Goal: Task Accomplishment & Management: Manage account settings

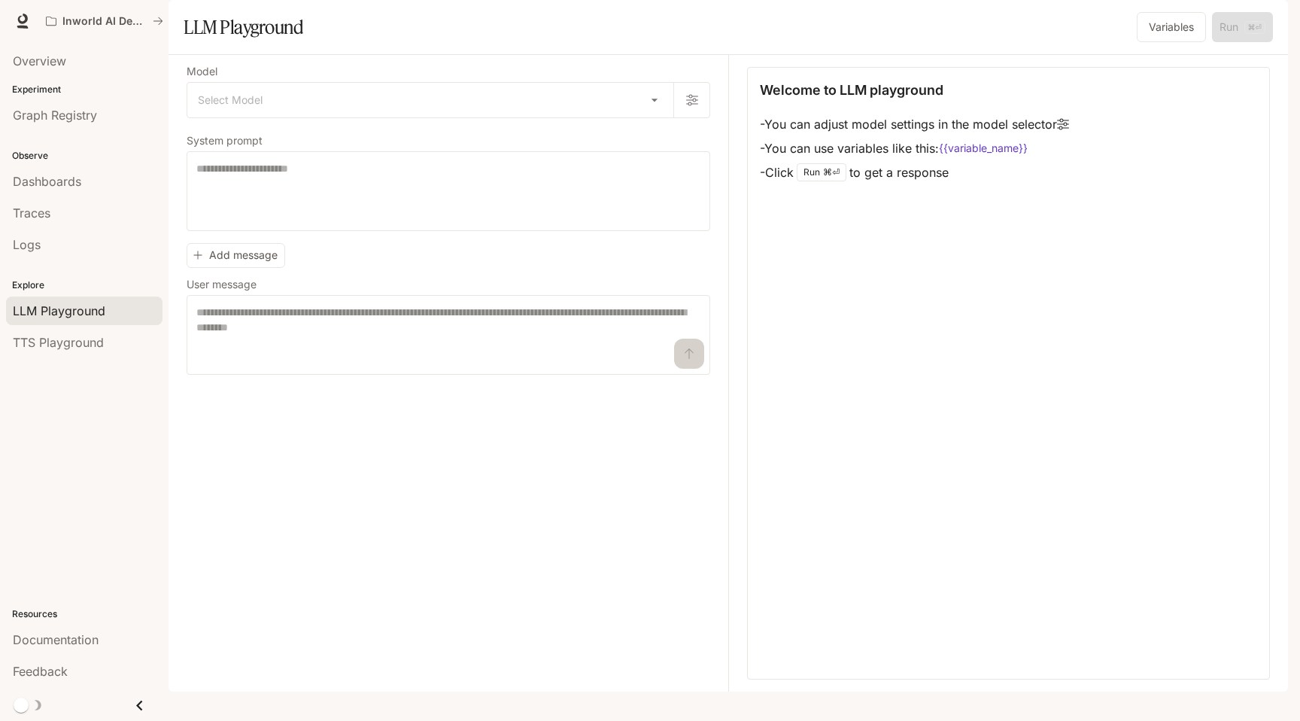
click at [1265, 22] on icon "button" at bounding box center [1267, 21] width 12 height 12
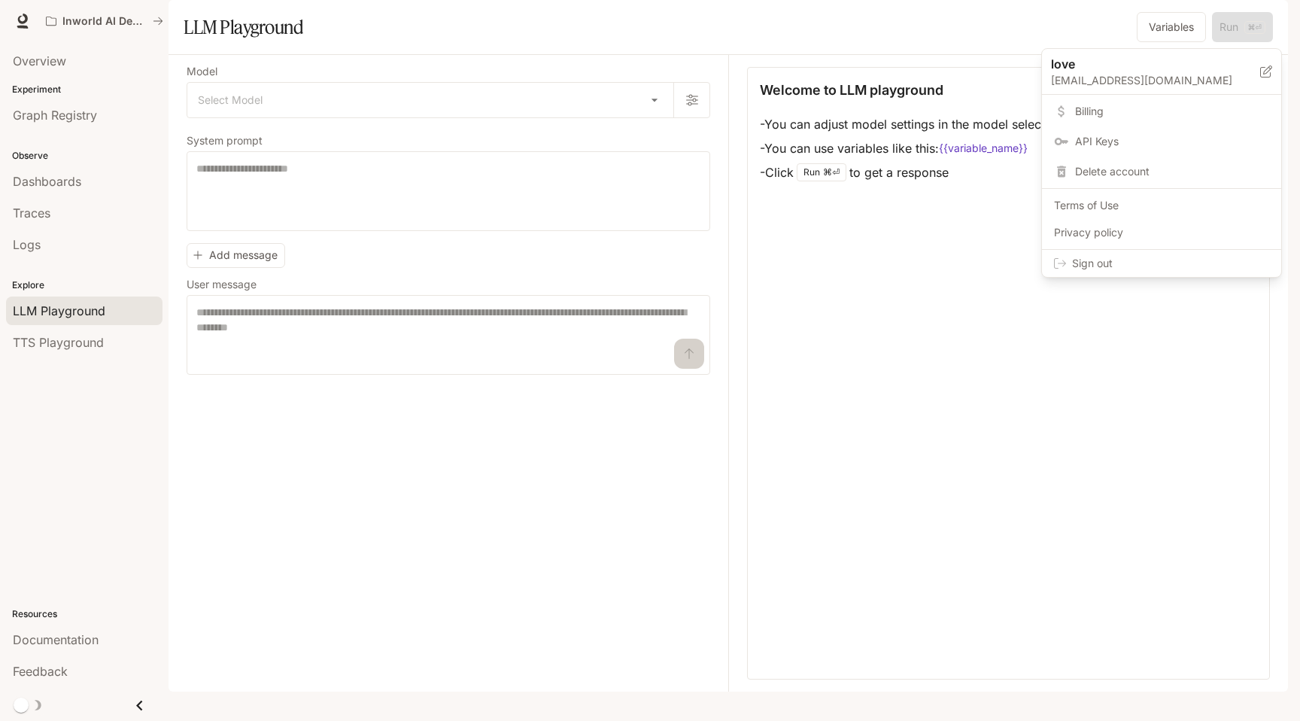
click at [1094, 66] on p "love" at bounding box center [1143, 64] width 185 height 18
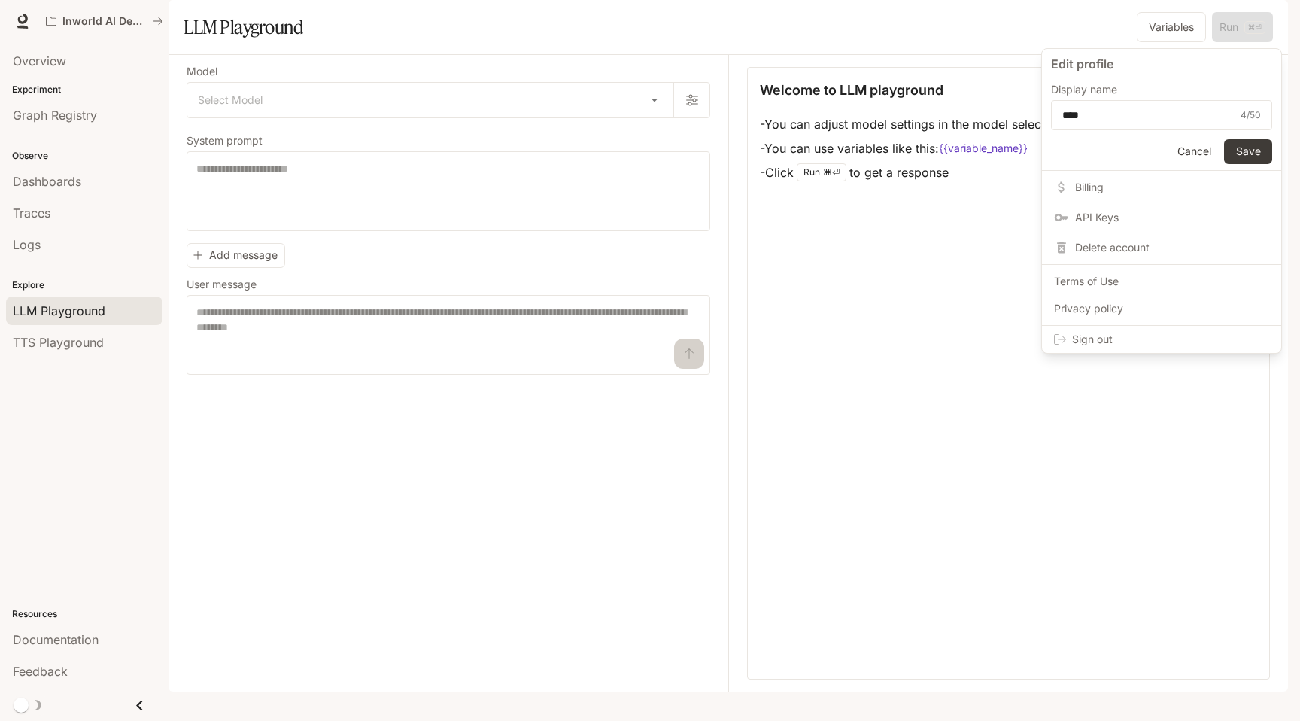
click at [1180, 164] on form "Edit profile Display name **** 4 / 50 ​ Cancel Save" at bounding box center [1161, 110] width 239 height 122
click at [1180, 156] on button "Cancel" at bounding box center [1194, 151] width 48 height 25
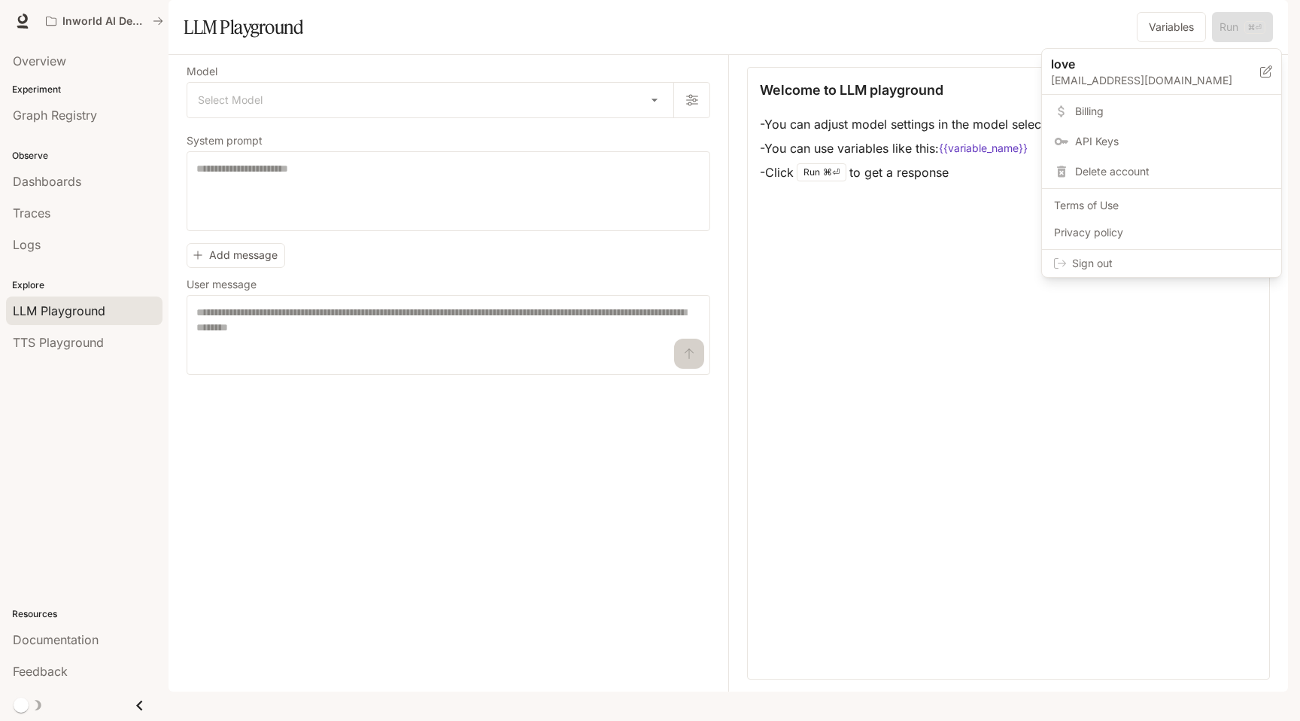
click at [1217, 27] on div at bounding box center [650, 360] width 1300 height 721
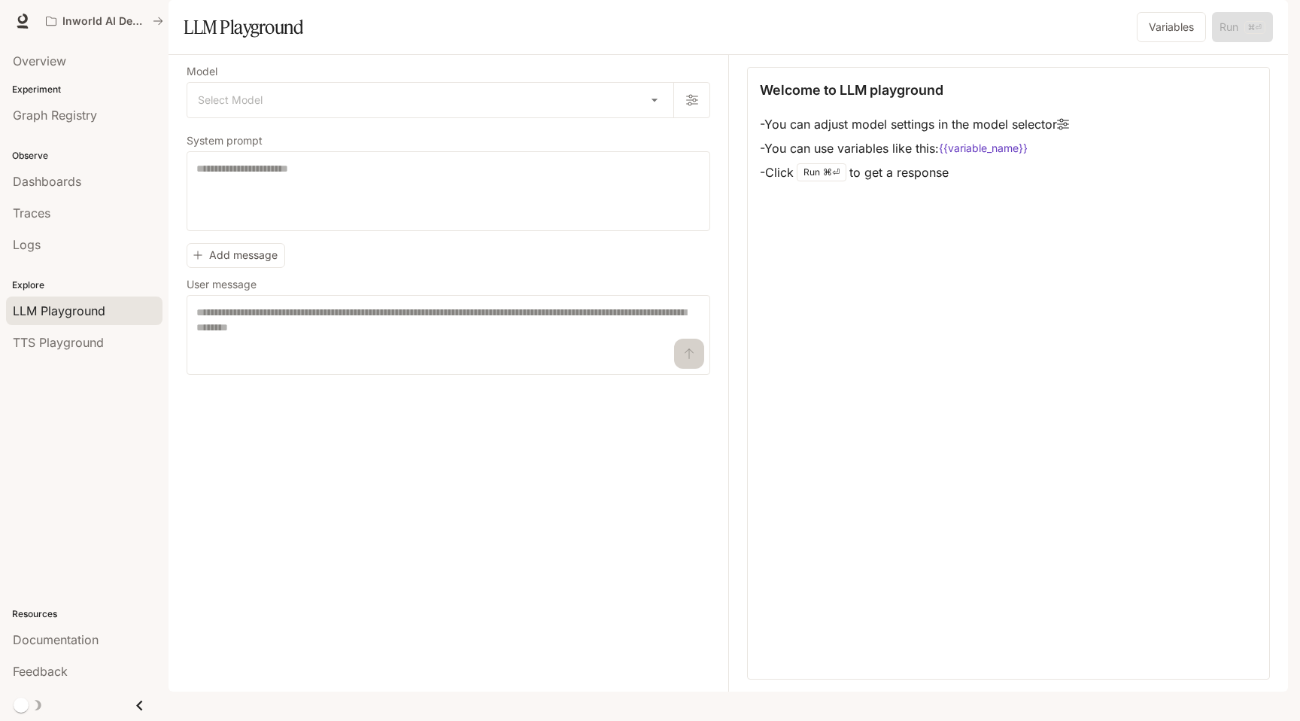
click at [1268, 20] on icon "button" at bounding box center [1267, 21] width 12 height 12
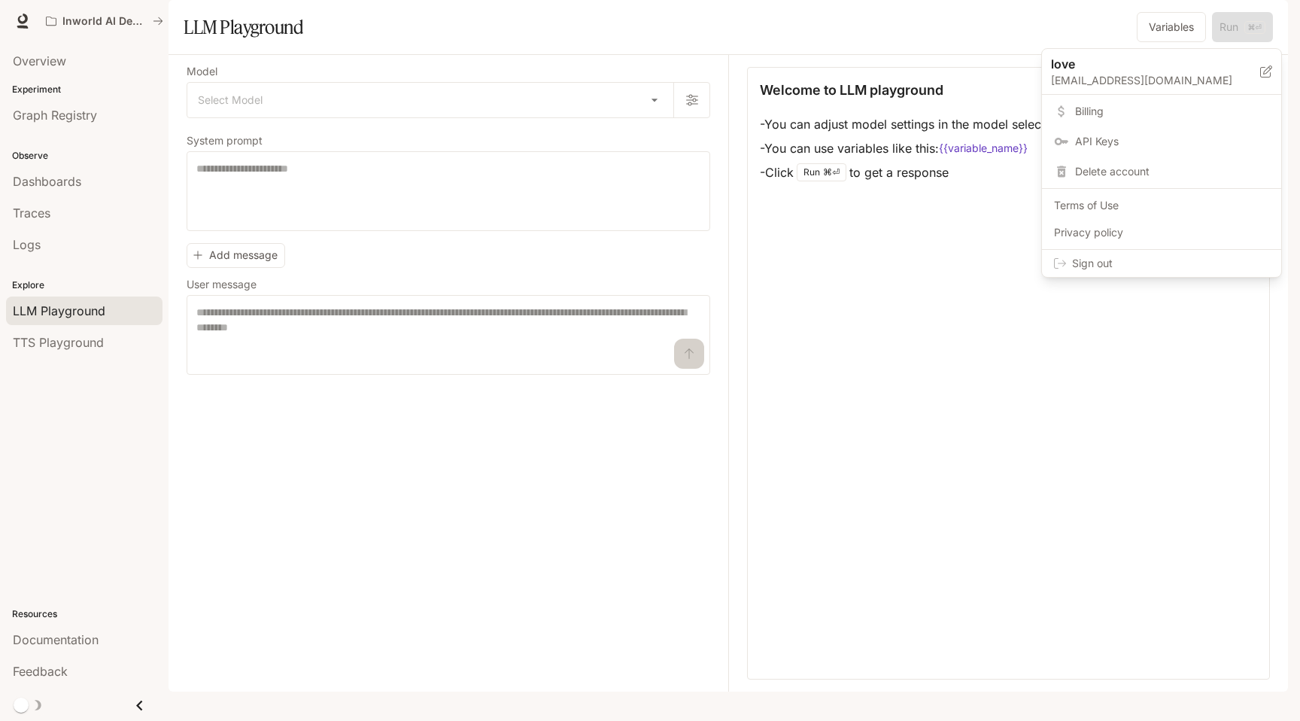
click at [1079, 112] on span "Billing" at bounding box center [1172, 111] width 194 height 15
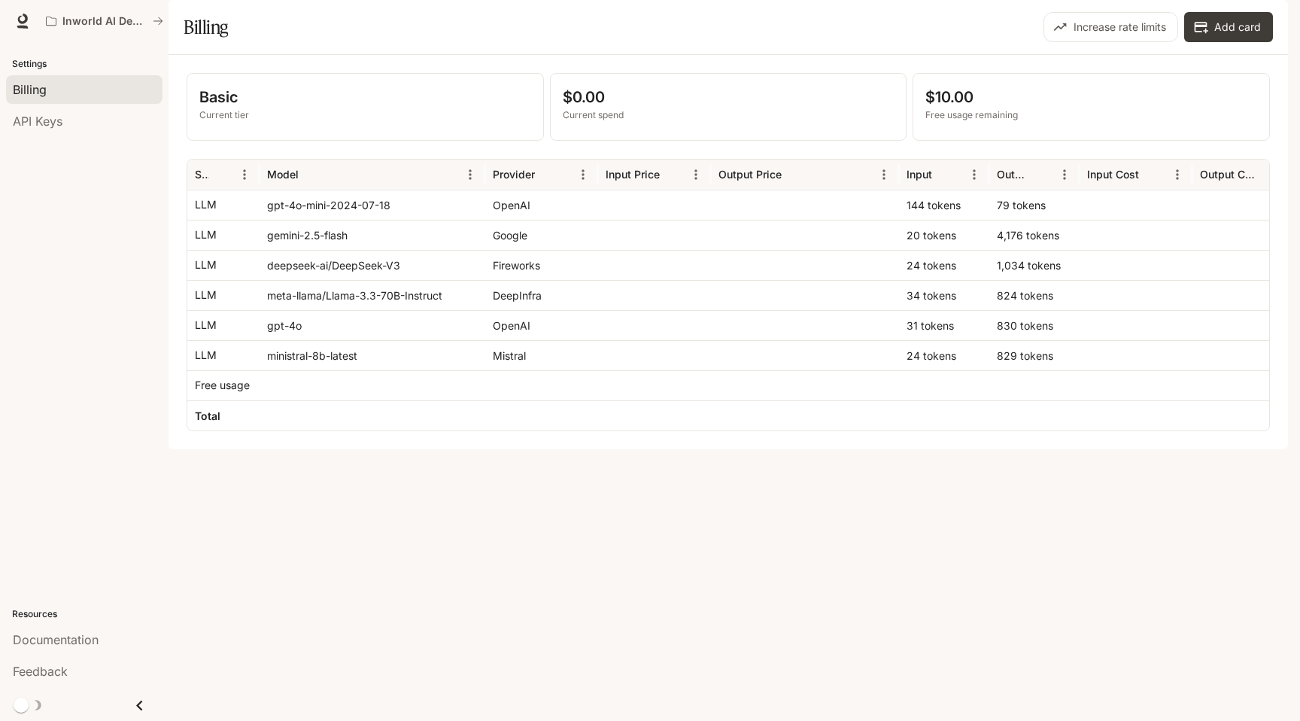
click at [1274, 22] on div "button" at bounding box center [1266, 21] width 21 height 21
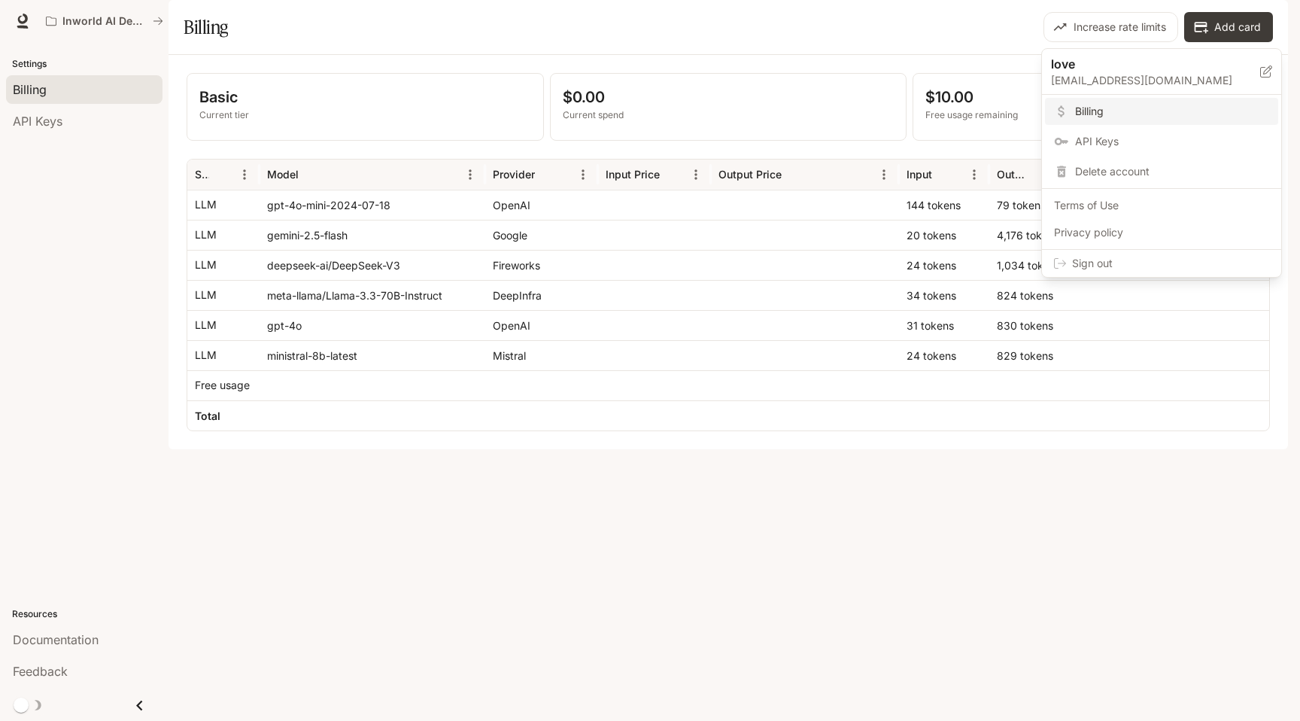
click at [1110, 199] on span "Terms of Use" at bounding box center [1161, 205] width 215 height 15
click at [1267, 23] on div at bounding box center [650, 360] width 1300 height 721
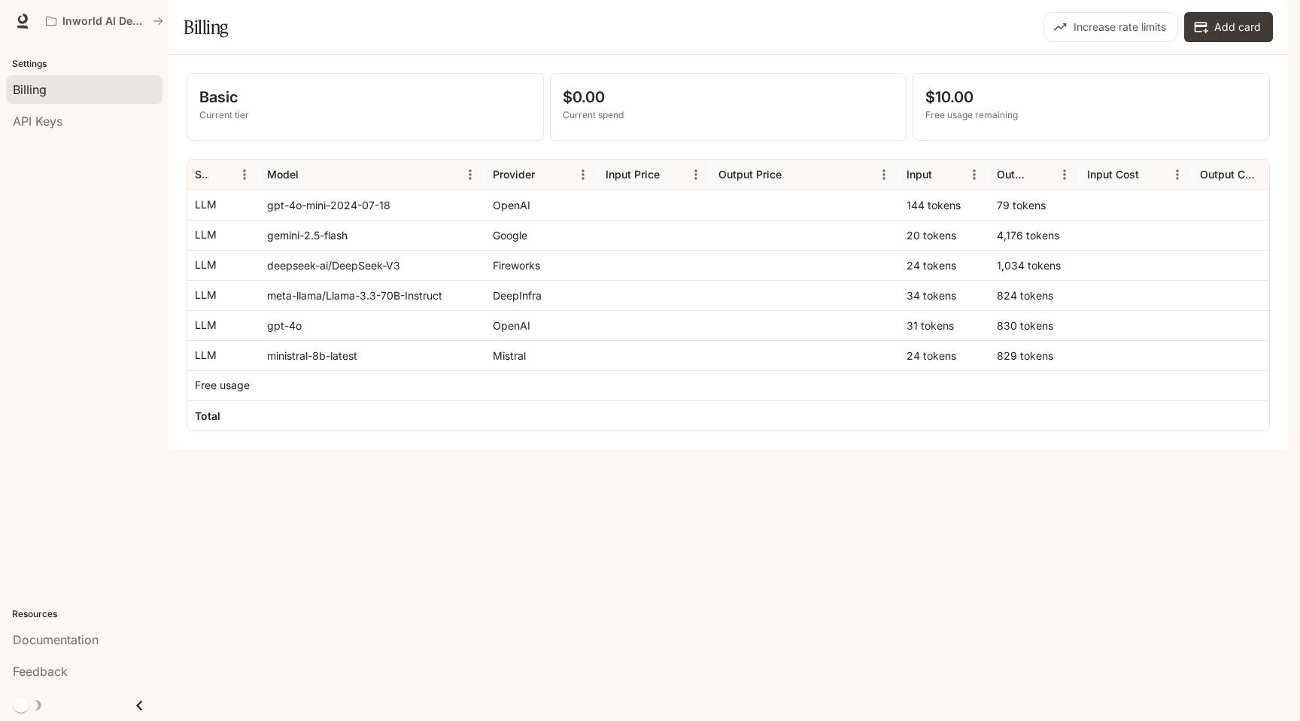
click at [1267, 23] on icon "button" at bounding box center [1267, 21] width 8 height 8
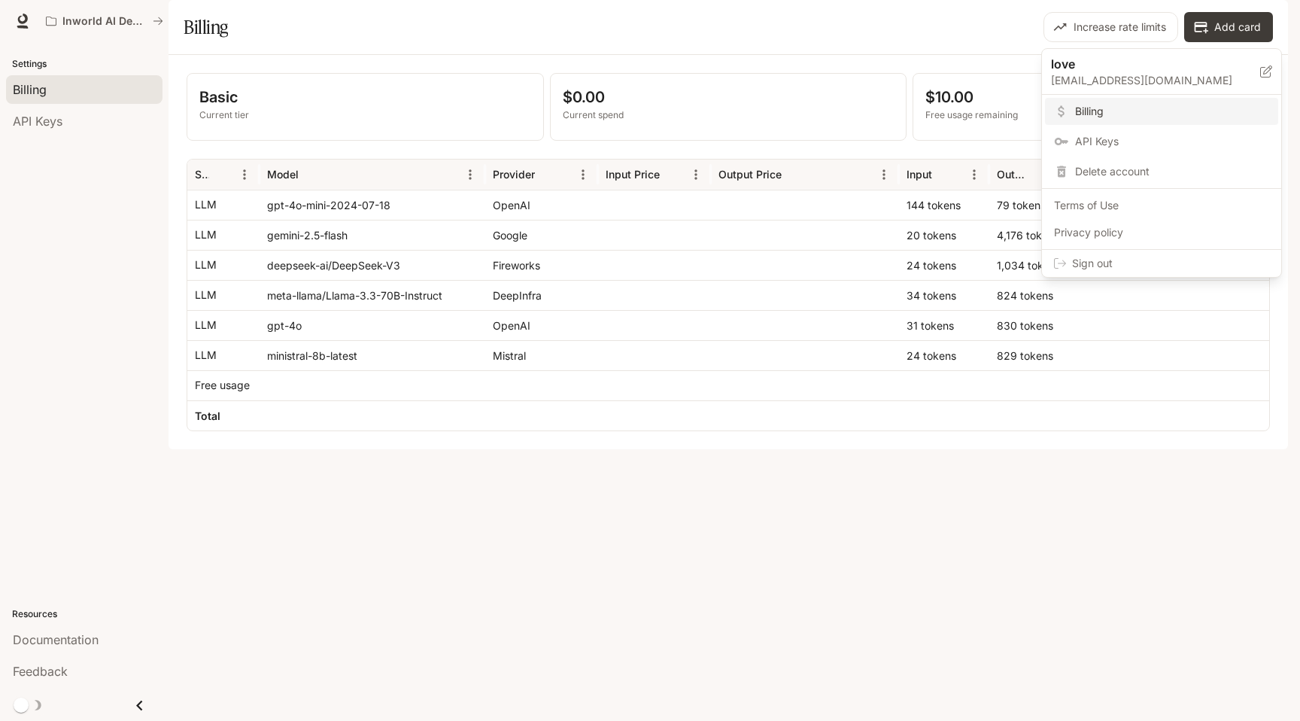
click at [1140, 231] on span "Privacy policy" at bounding box center [1161, 232] width 215 height 15
click at [23, 709] on div at bounding box center [650, 360] width 1300 height 721
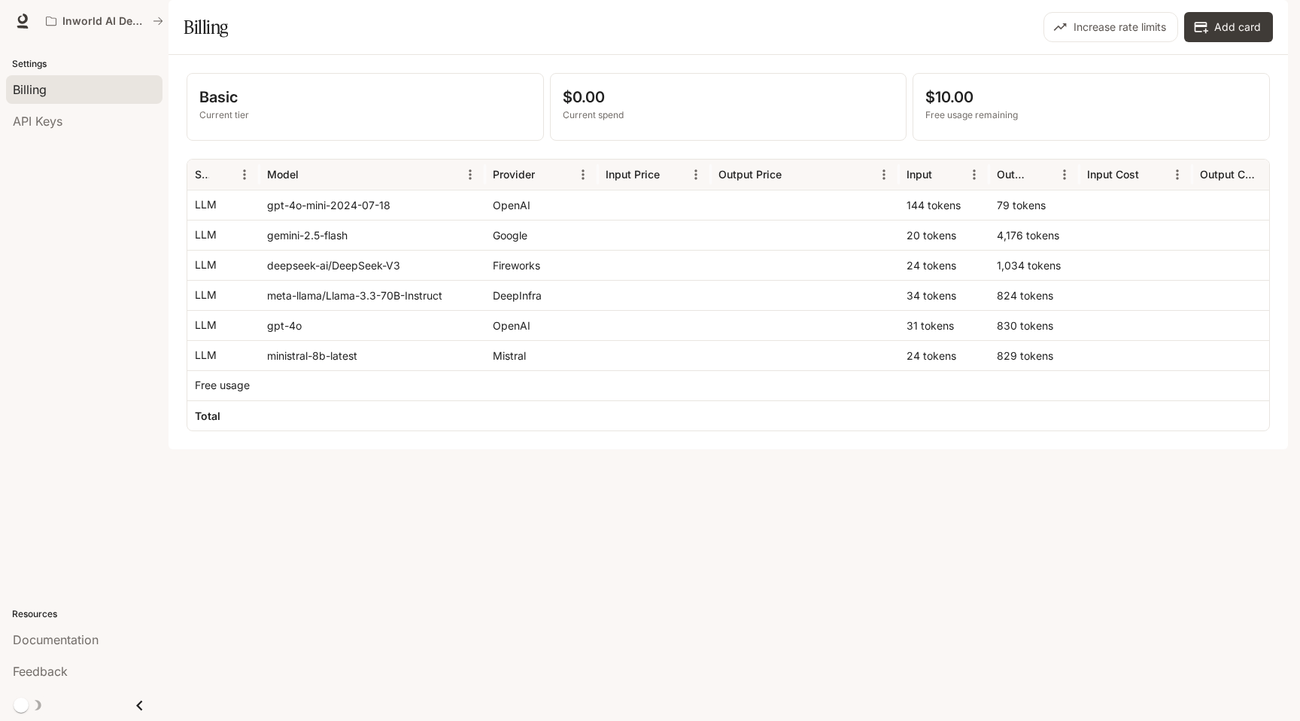
click at [1267, 21] on icon "button" at bounding box center [1267, 21] width 12 height 12
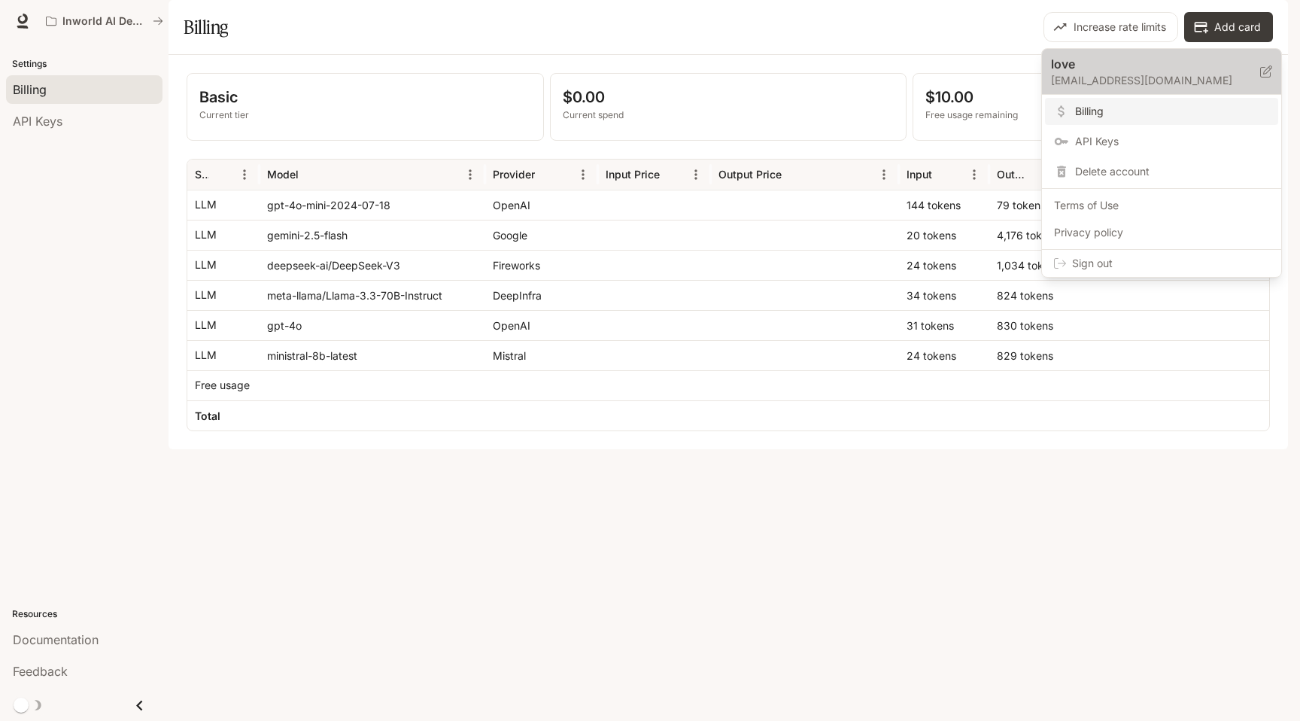
click at [1269, 73] on icon at bounding box center [1266, 71] width 12 height 12
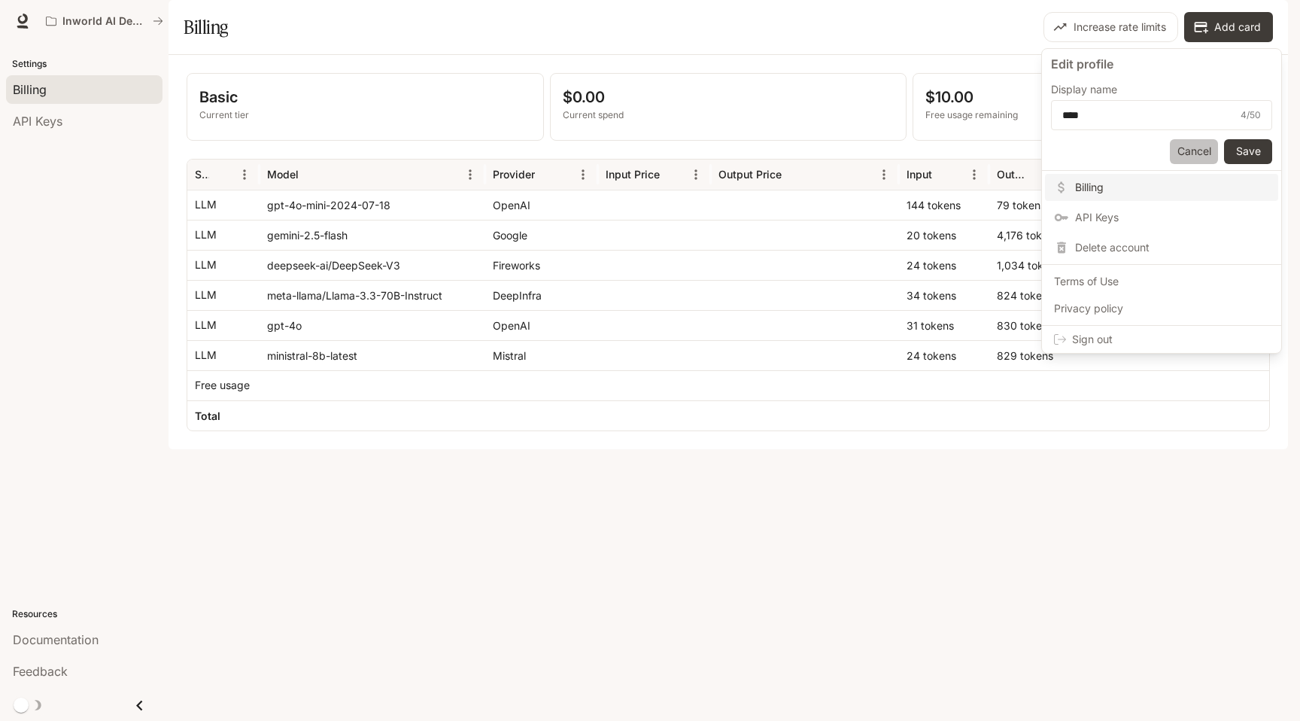
click at [1198, 150] on button "Cancel" at bounding box center [1194, 151] width 48 height 25
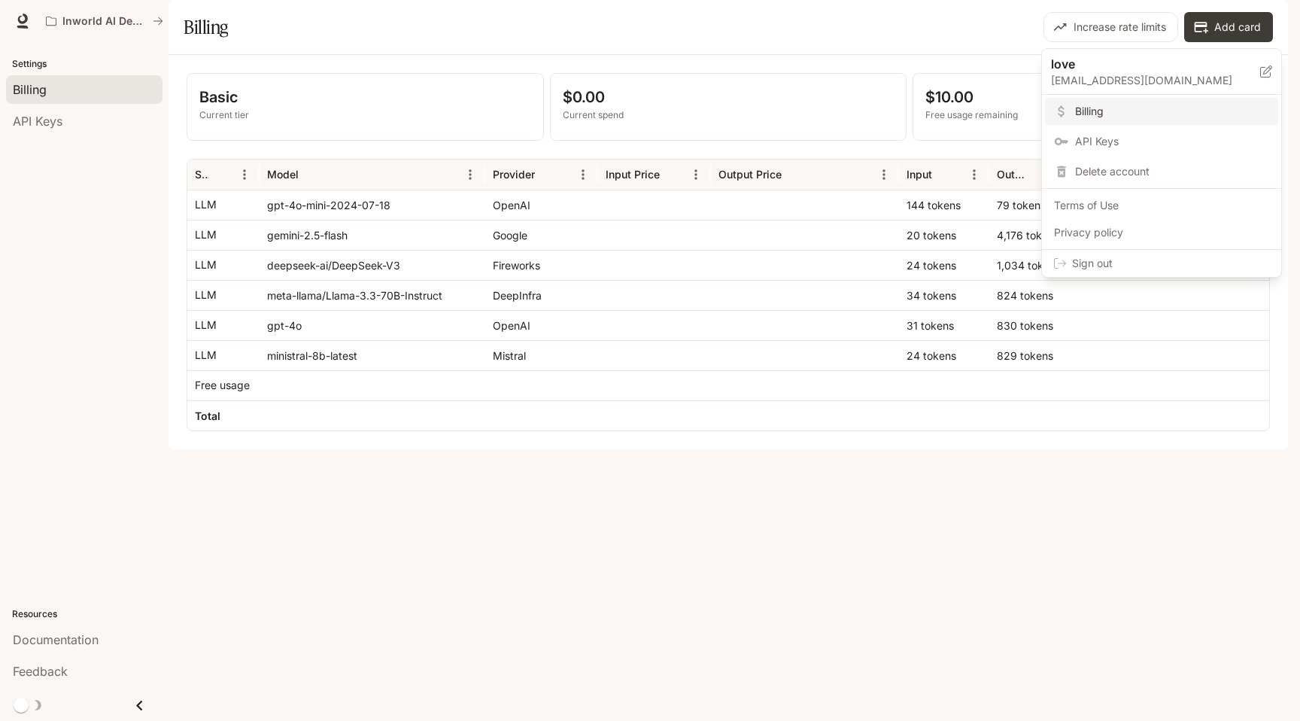
click at [936, 518] on div at bounding box center [650, 360] width 1300 height 721
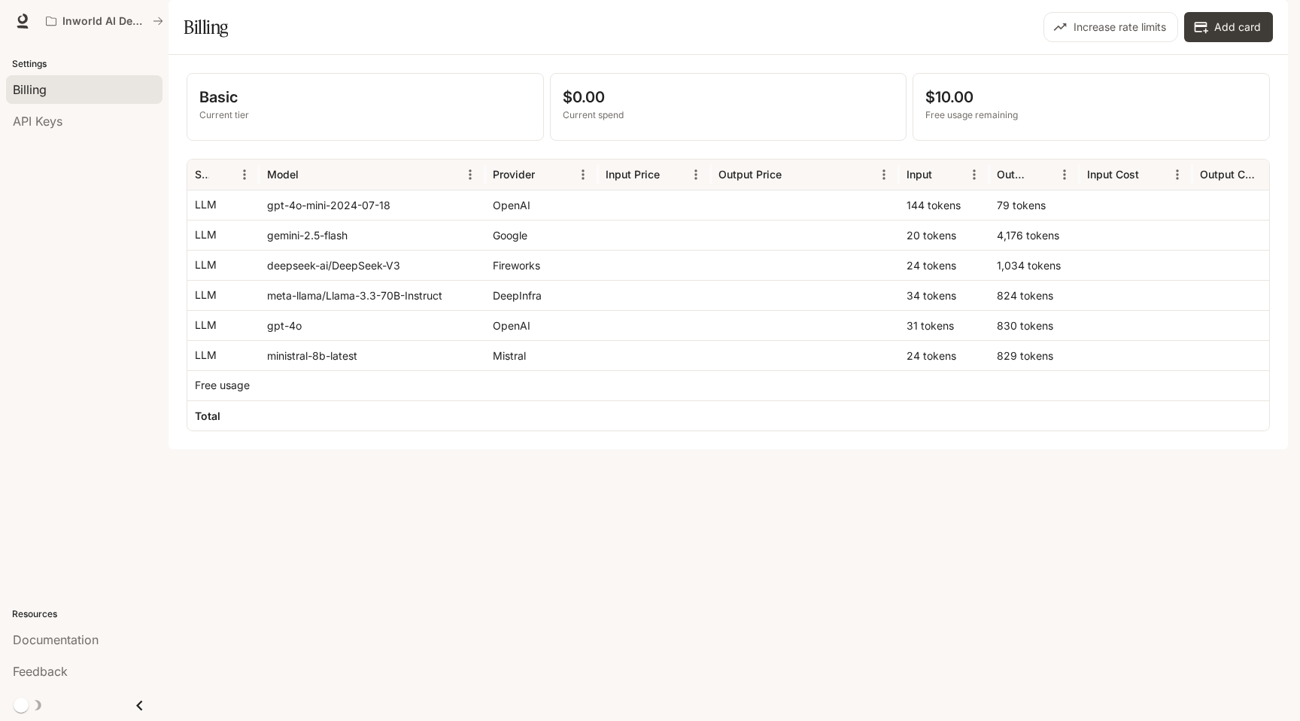
click at [685, 42] on div "Billing" at bounding box center [455, 27] width 542 height 30
click at [575, 42] on div "Billing" at bounding box center [455, 27] width 542 height 30
